Goal: Task Accomplishment & Management: Manage account settings

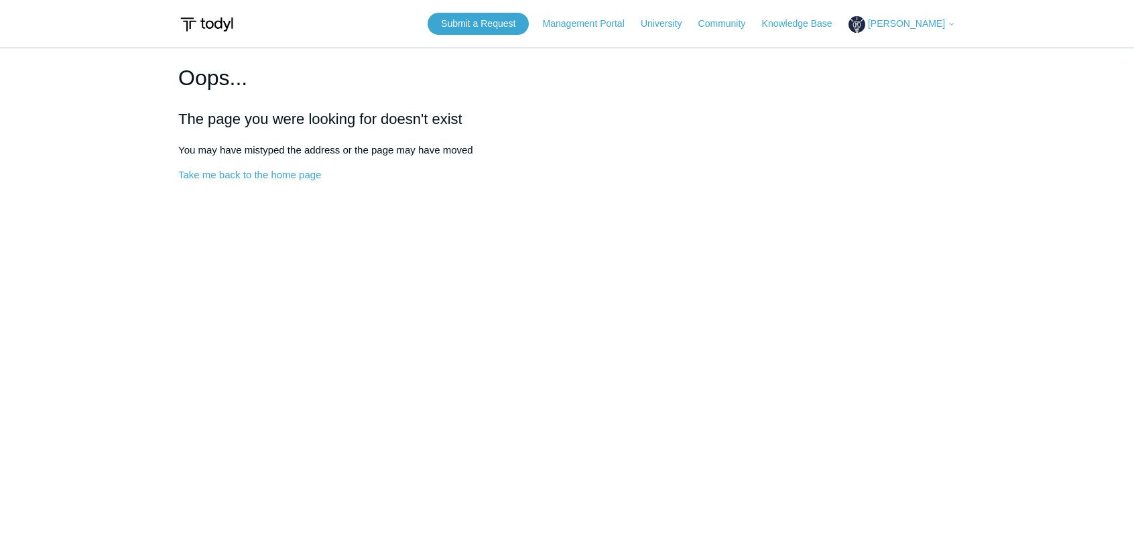
click at [949, 13] on div "Submit a Request Management Portal University Community Knowledge Base [PERSON_…" at bounding box center [692, 24] width 528 height 22
click at [929, 27] on span "[PERSON_NAME]" at bounding box center [906, 23] width 77 height 11
click at [907, 23] on span "Monty Kugler" at bounding box center [906, 23] width 77 height 11
click at [891, 78] on link "Sign out" at bounding box center [914, 75] width 131 height 23
